Goal: Find specific page/section: Find specific page/section

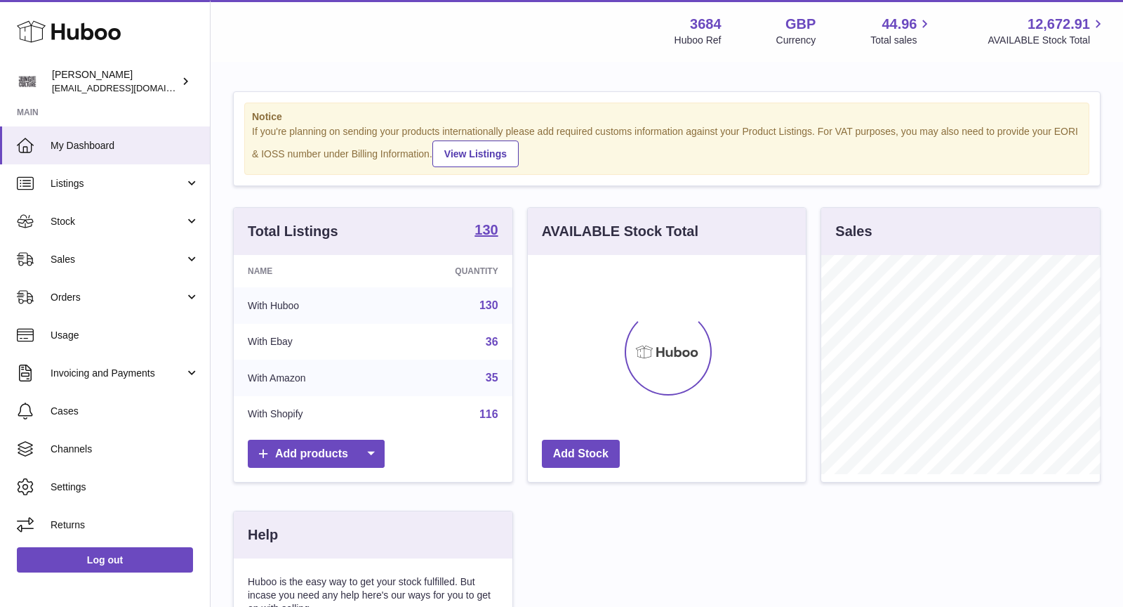
scroll to position [218, 279]
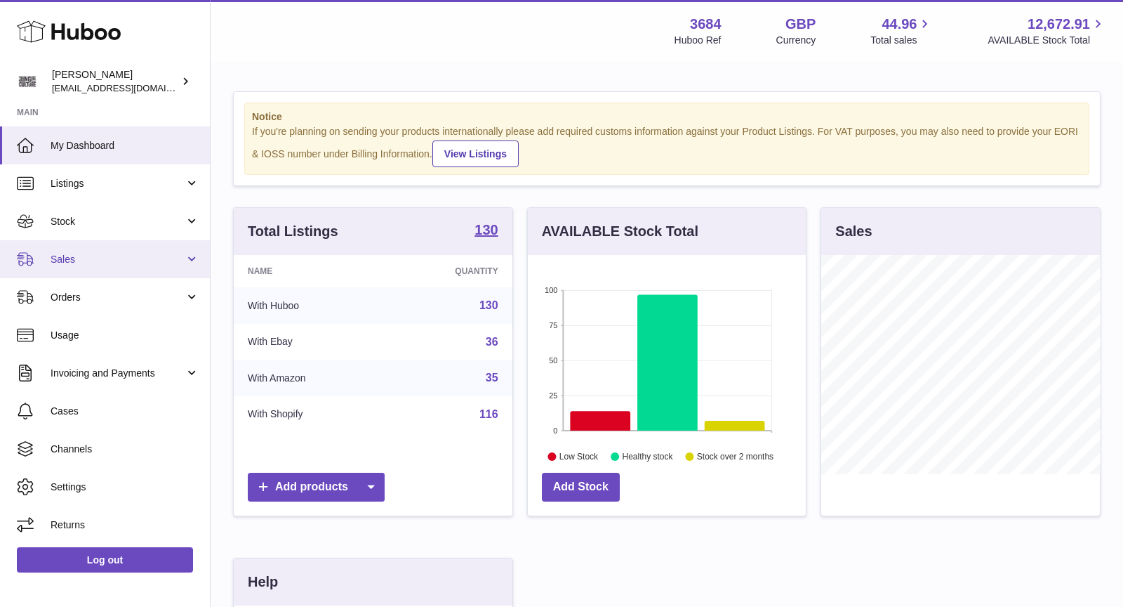
click at [80, 260] on span "Sales" at bounding box center [118, 259] width 134 height 13
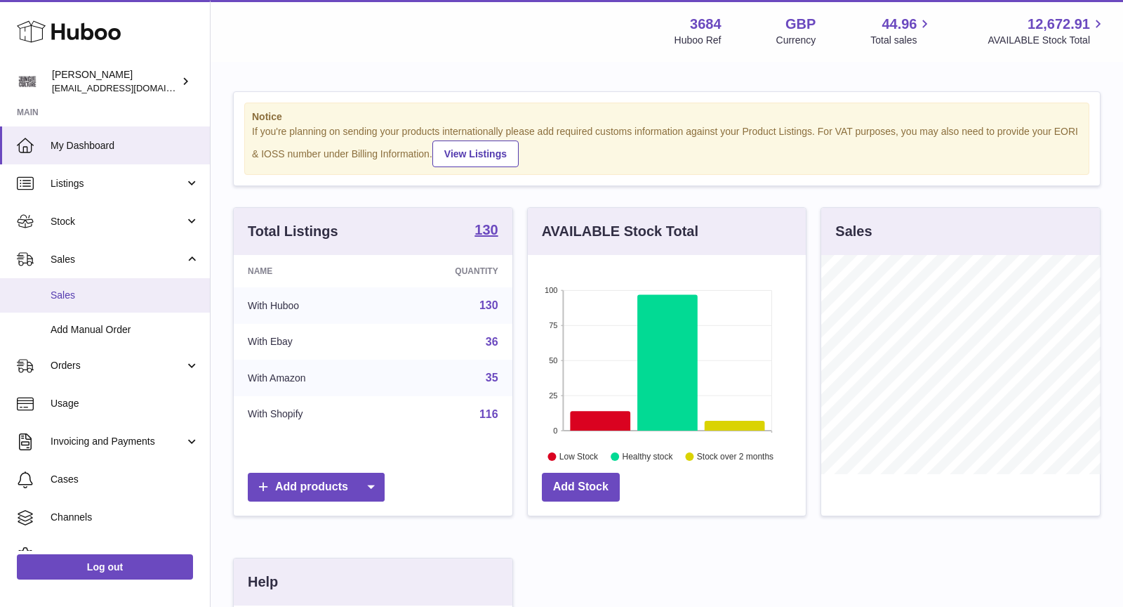
click at [91, 292] on span "Sales" at bounding box center [125, 295] width 149 height 13
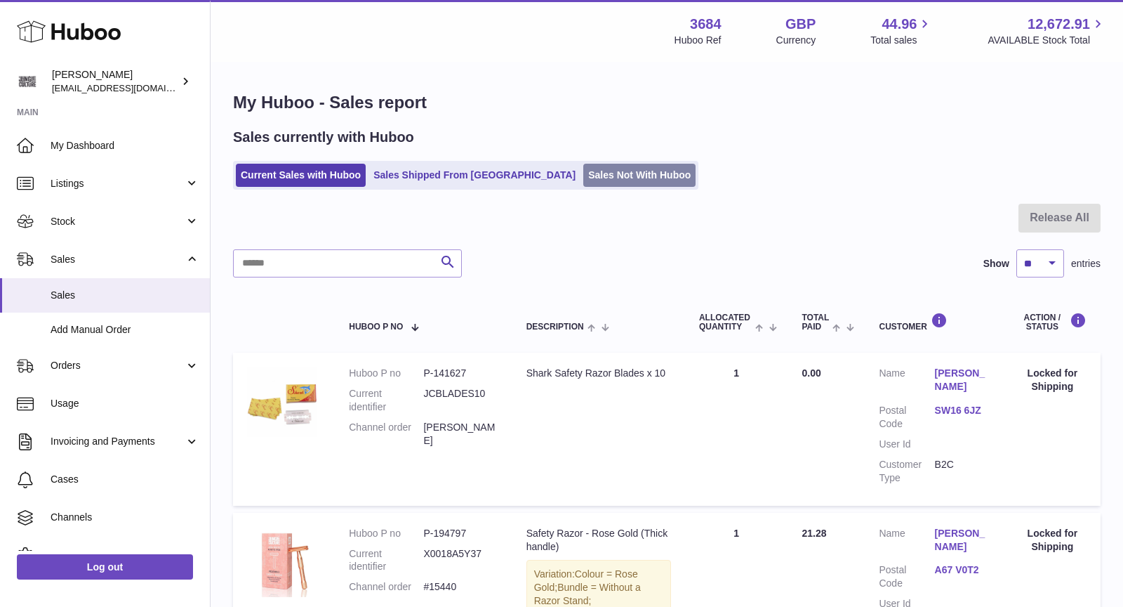
click at [583, 170] on link "Sales Not With Huboo" at bounding box center [639, 175] width 112 height 23
